Goal: Task Accomplishment & Management: Use online tool/utility

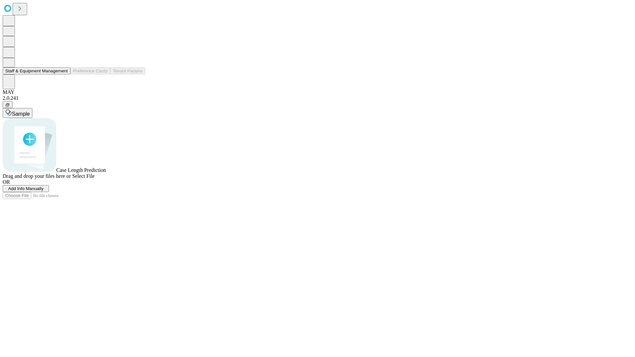
click at [63, 74] on button "Staff & Equipment Management" at bounding box center [37, 70] width 68 height 7
